Goal: Task Accomplishment & Management: Manage account settings

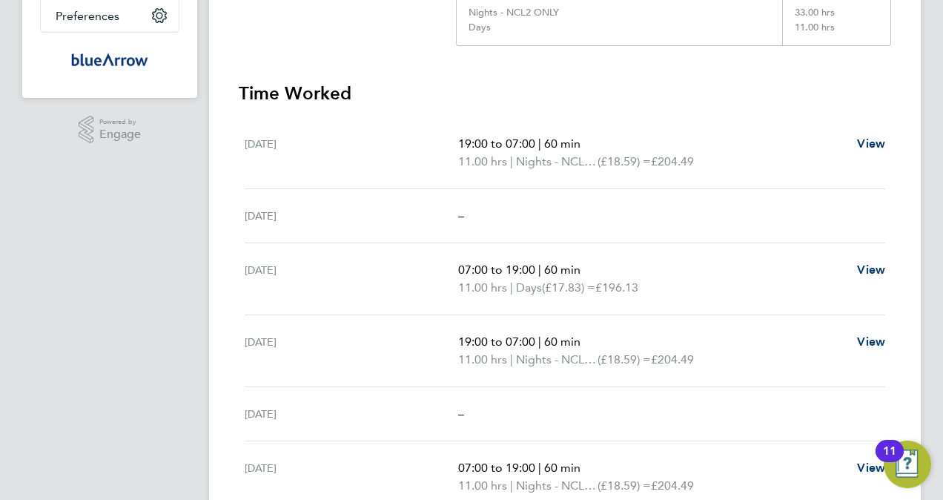
scroll to position [519, 0]
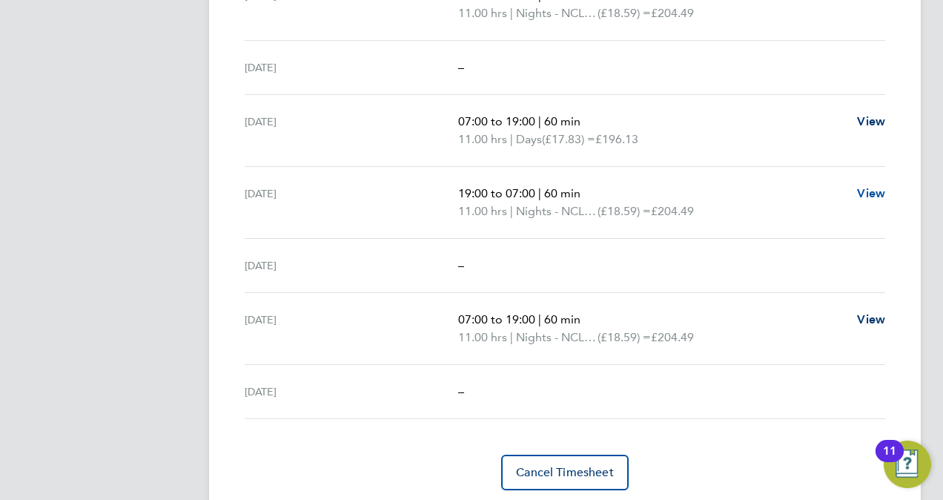
click at [876, 192] on span "View" at bounding box center [871, 193] width 28 height 14
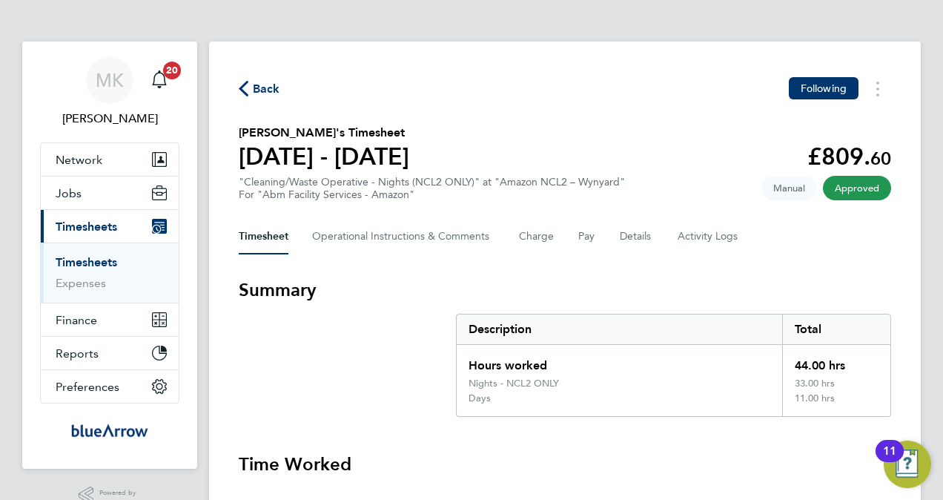
select select "60"
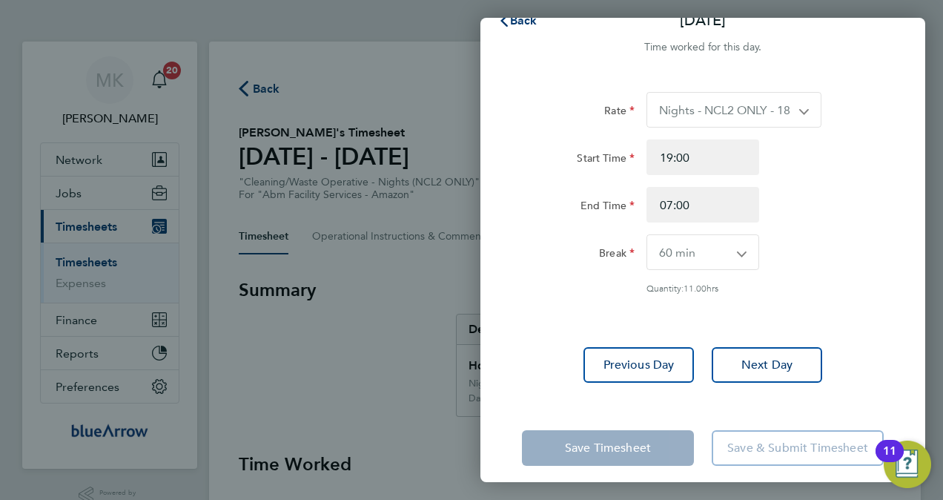
scroll to position [39, 0]
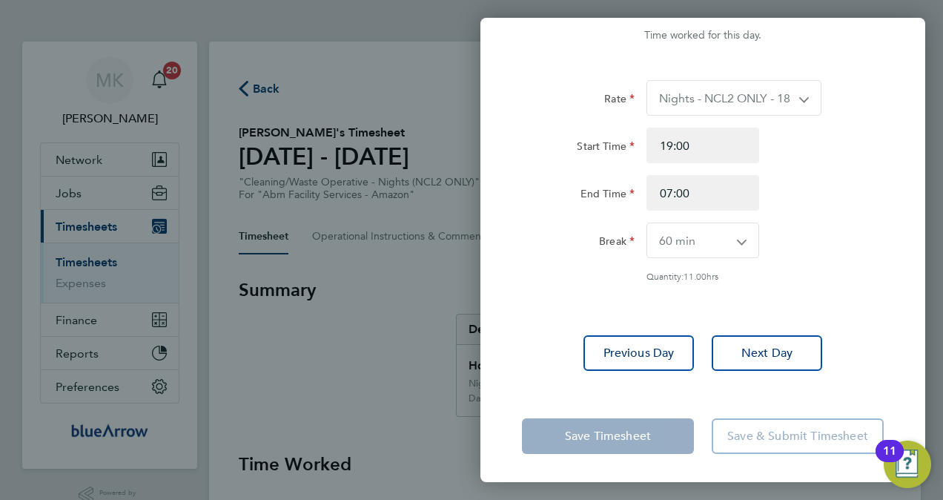
click at [803, 99] on app-icon-cross-button at bounding box center [812, 98] width 18 height 34
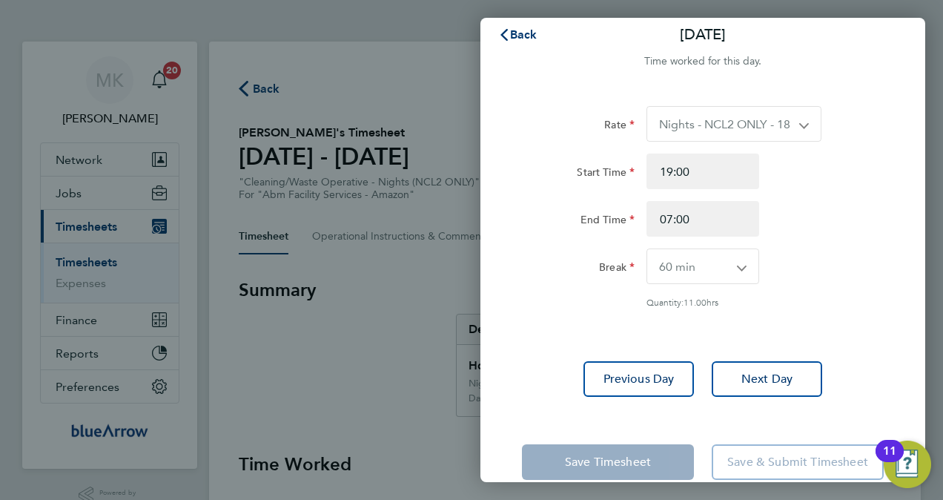
scroll to position [0, 0]
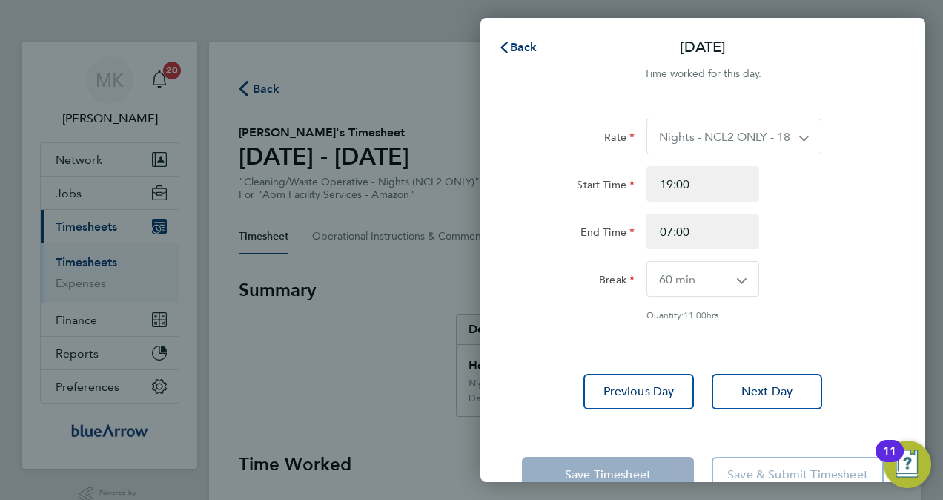
drag, startPoint x: 718, startPoint y: 149, endPoint x: 722, endPoint y: 142, distance: 7.6
click at [718, 149] on select "Nights - NCL2 ONLY - 18.59 Days - 17.83" at bounding box center [725, 136] width 156 height 34
click at [514, 43] on span "Back" at bounding box center [523, 47] width 27 height 14
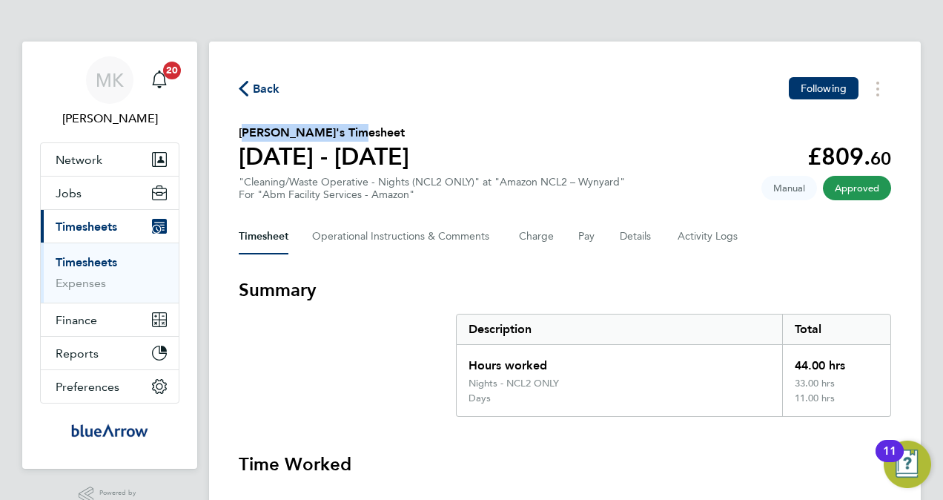
drag, startPoint x: 356, startPoint y: 130, endPoint x: 239, endPoint y: 126, distance: 117.2
click at [239, 126] on h2 "[PERSON_NAME]'s Timesheet" at bounding box center [324, 133] width 170 height 18
copy h2 "[PERSON_NAME]"
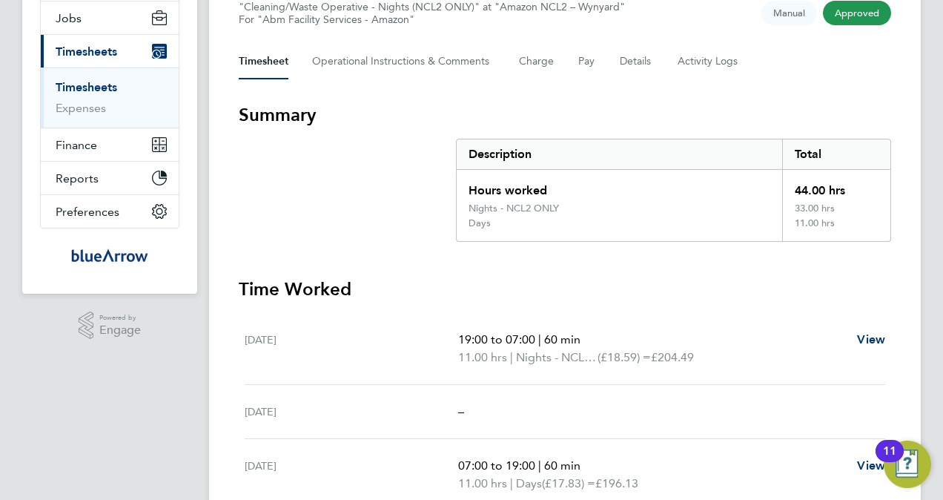
scroll to position [74, 0]
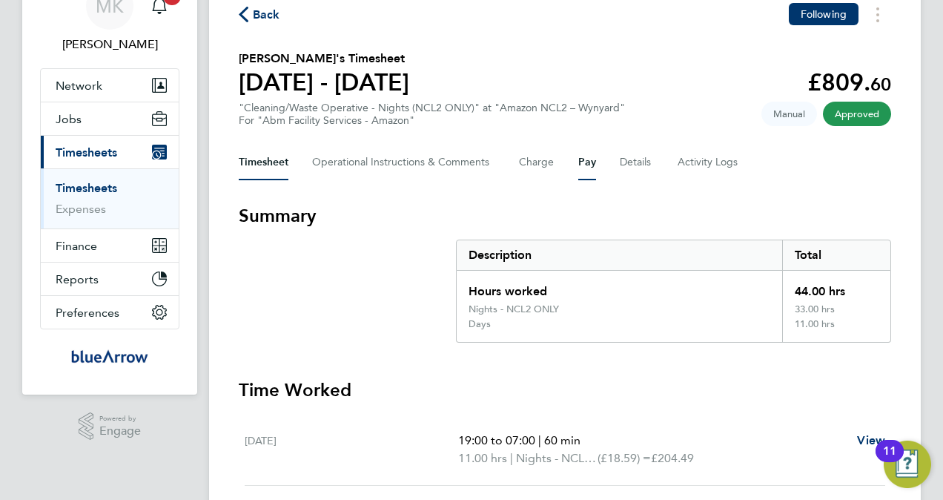
click at [591, 168] on button "Pay" at bounding box center [587, 163] width 18 height 36
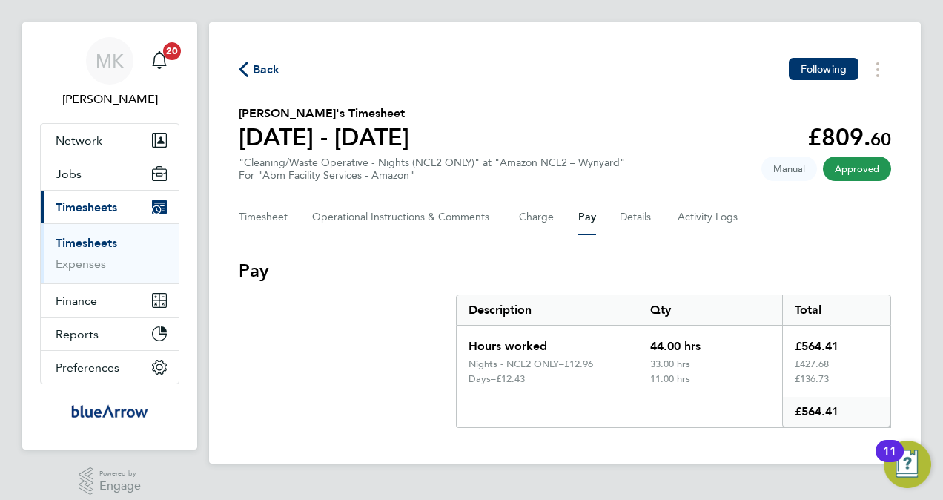
scroll to position [30, 0]
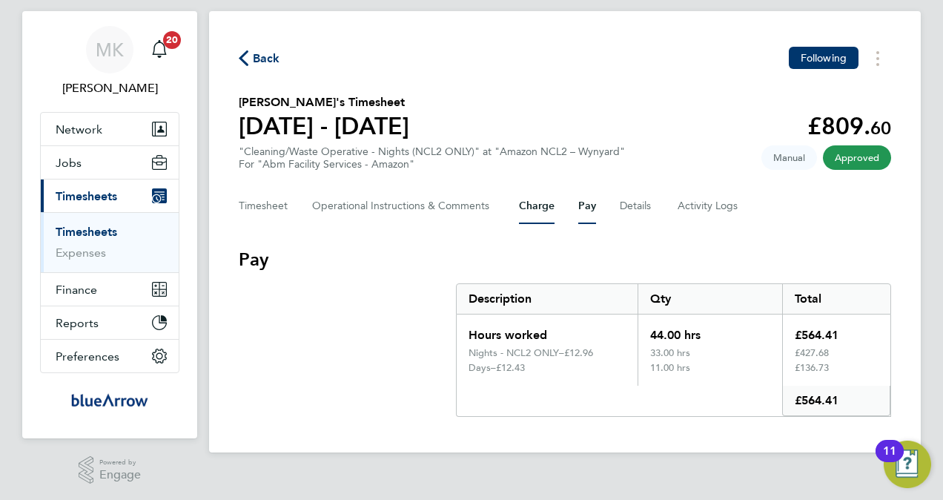
click at [547, 202] on button "Charge" at bounding box center [537, 206] width 36 height 36
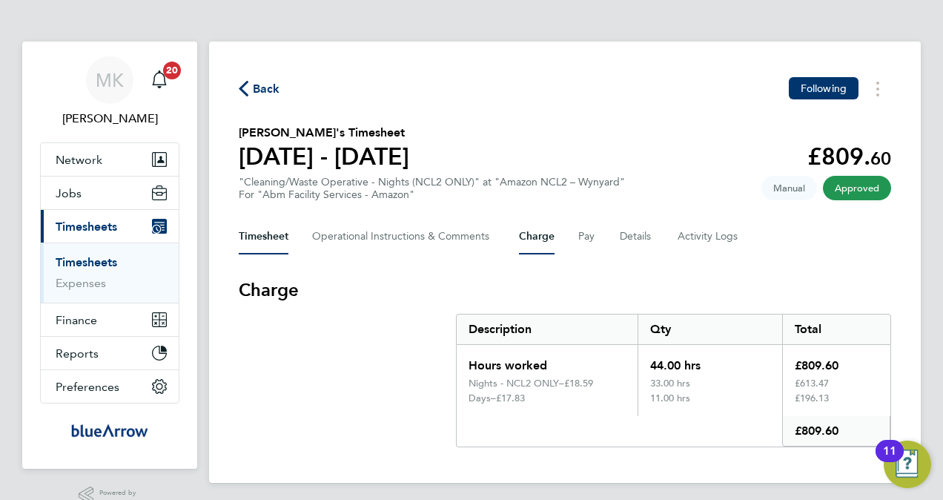
click at [287, 248] on button "Timesheet" at bounding box center [264, 237] width 50 height 36
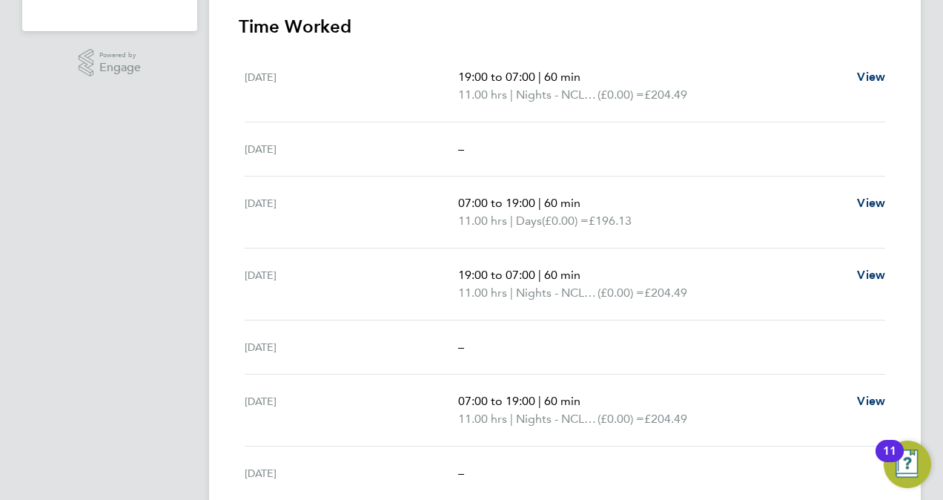
scroll to position [417, 0]
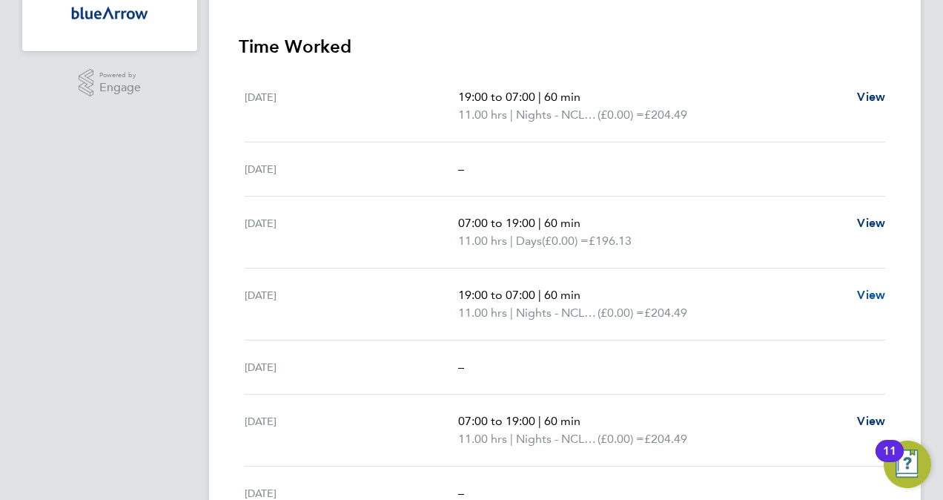
click at [876, 294] on span "View" at bounding box center [871, 295] width 28 height 14
click at [876, 292] on span "View" at bounding box center [871, 295] width 28 height 14
click at [877, 294] on span "View" at bounding box center [871, 295] width 28 height 14
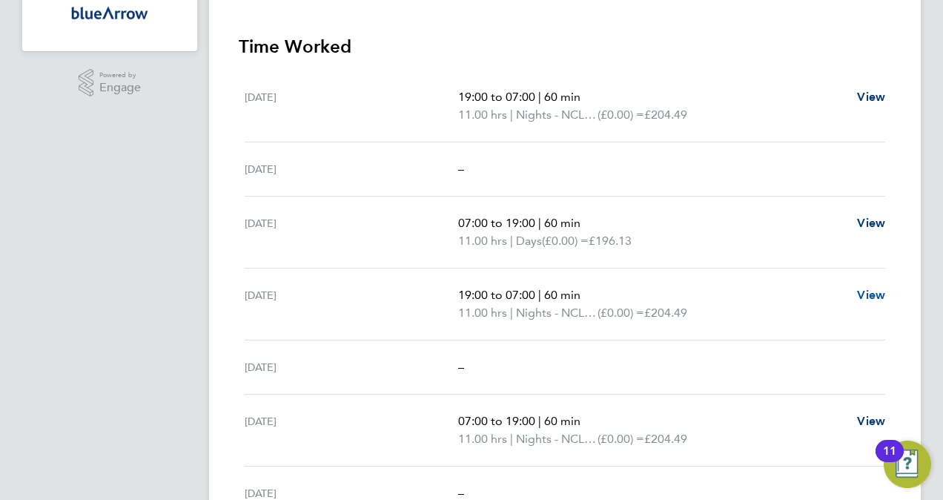
click at [877, 294] on span "View" at bounding box center [871, 295] width 28 height 14
click at [732, 311] on p "11.00 hrs | Nights - NCL2 ONLY (£0.00) = £204.49" at bounding box center [651, 313] width 387 height 18
click at [517, 327] on div "Tue 19 Aug 19:00 to 07:00 | 60 min 11.00 hrs | Nights - NCL2 ONLY (£0.00) = £20…" at bounding box center [565, 304] width 640 height 72
click at [507, 313] on span "11.00 hrs" at bounding box center [482, 312] width 49 height 14
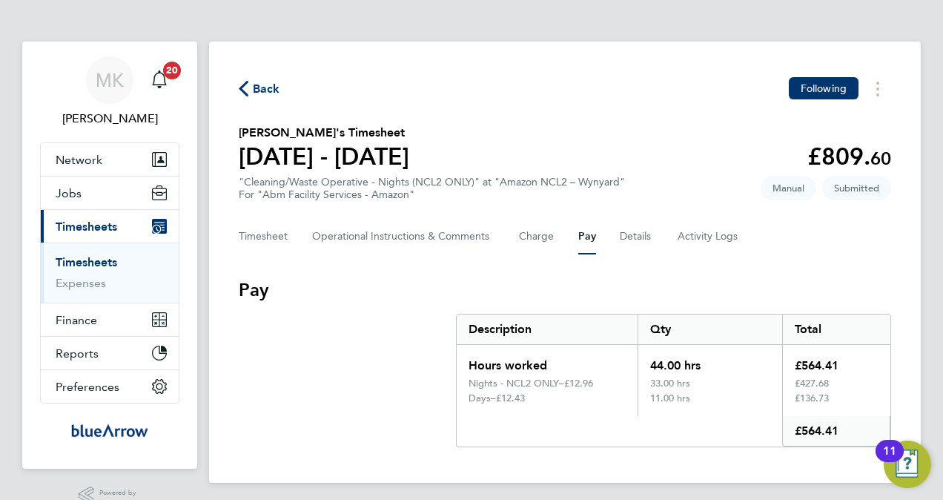
scroll to position [30, 0]
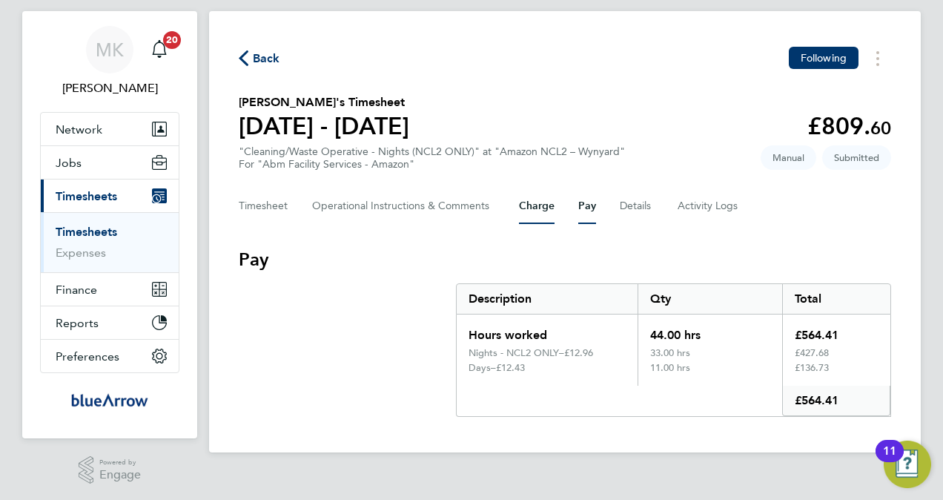
click at [550, 221] on button "Charge" at bounding box center [537, 206] width 36 height 36
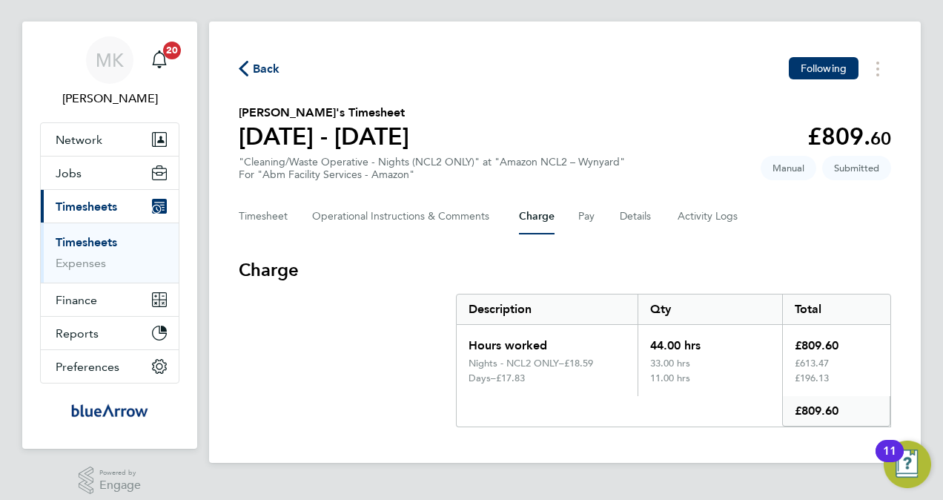
scroll to position [30, 0]
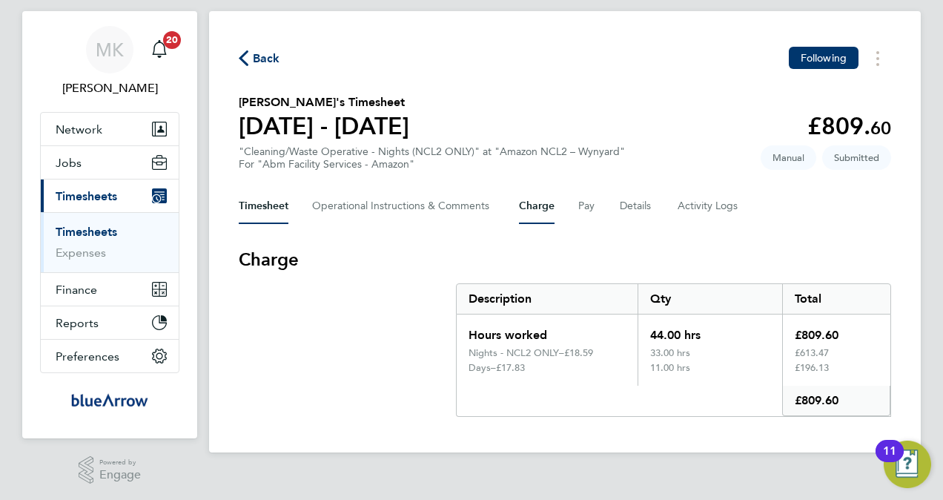
click at [261, 203] on button "Timesheet" at bounding box center [264, 206] width 50 height 36
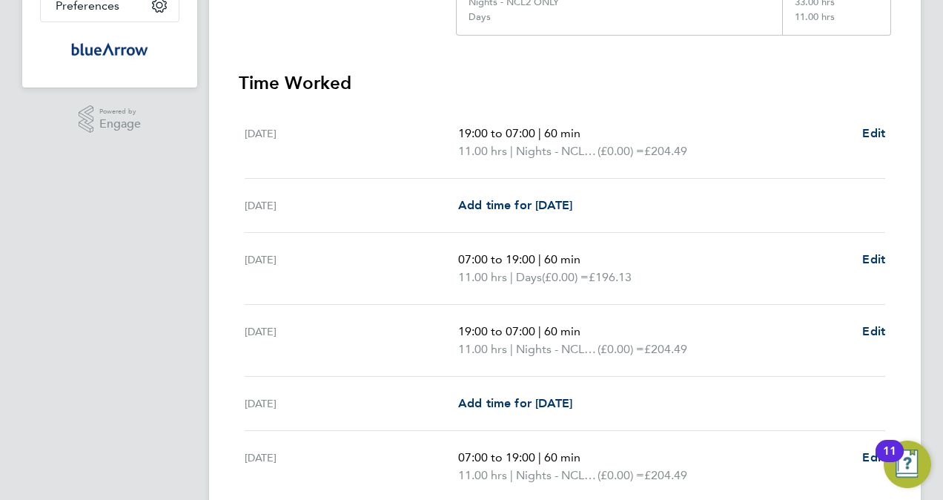
scroll to position [519, 0]
